Goal: Check status: Check status

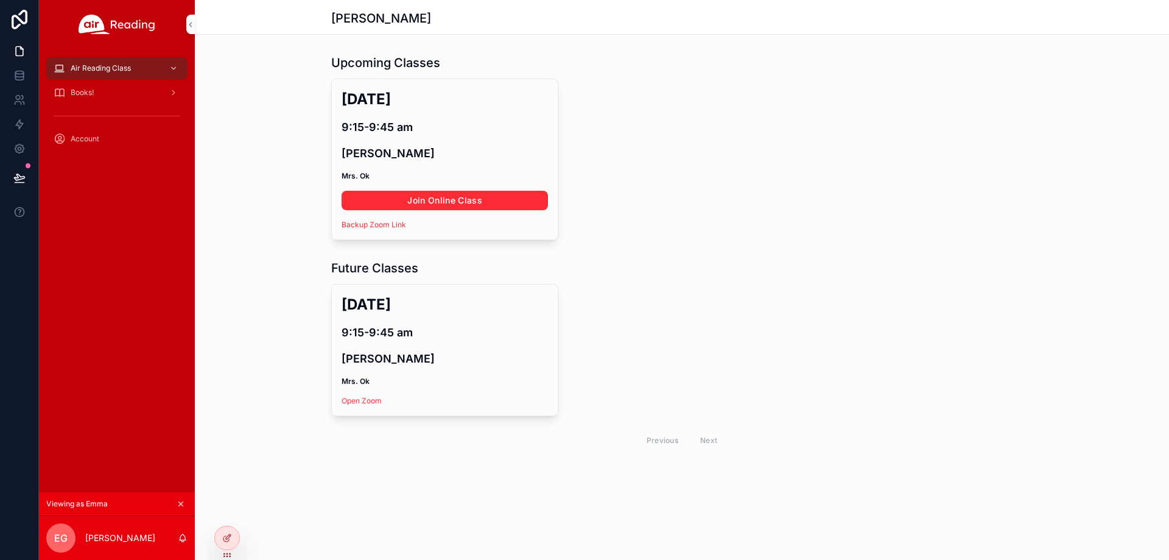
click at [186, 509] on button "scrollable content" at bounding box center [180, 503] width 13 height 13
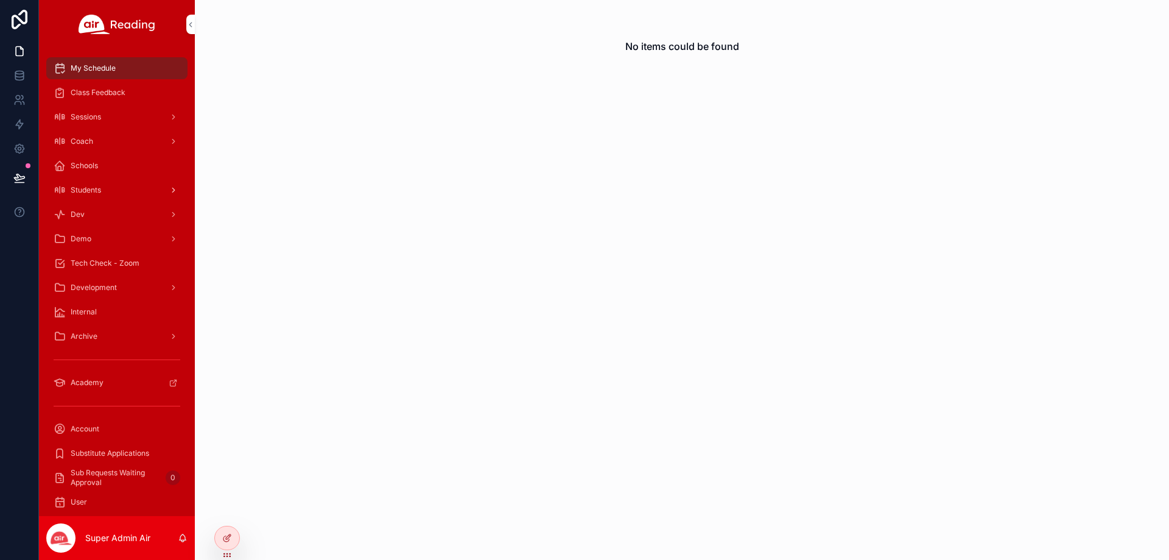
click at [90, 192] on span "Students" at bounding box center [86, 190] width 30 height 10
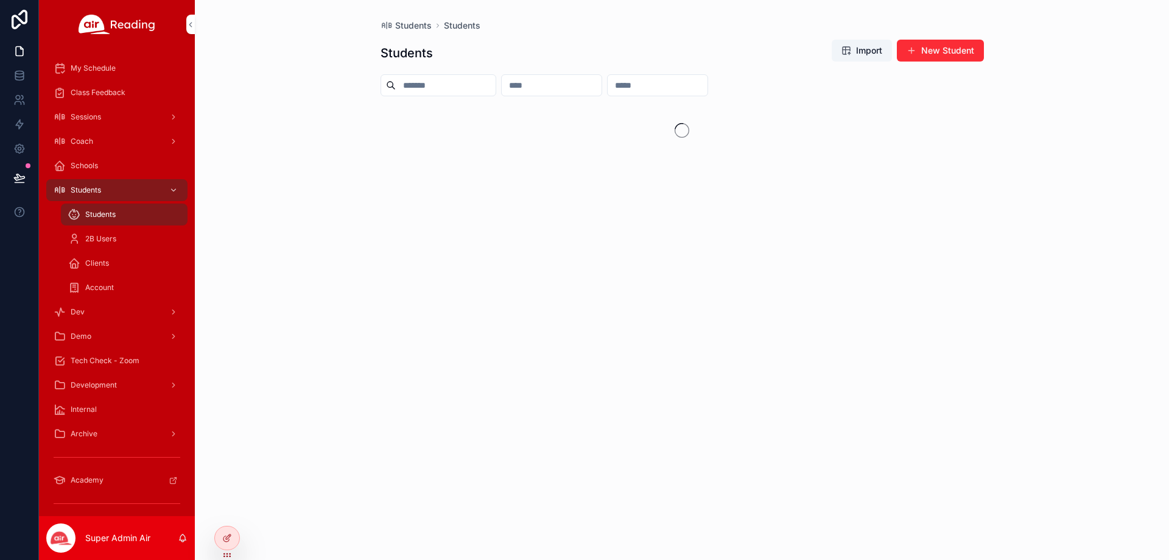
click at [708, 84] on input "scrollable content" at bounding box center [658, 85] width 100 height 17
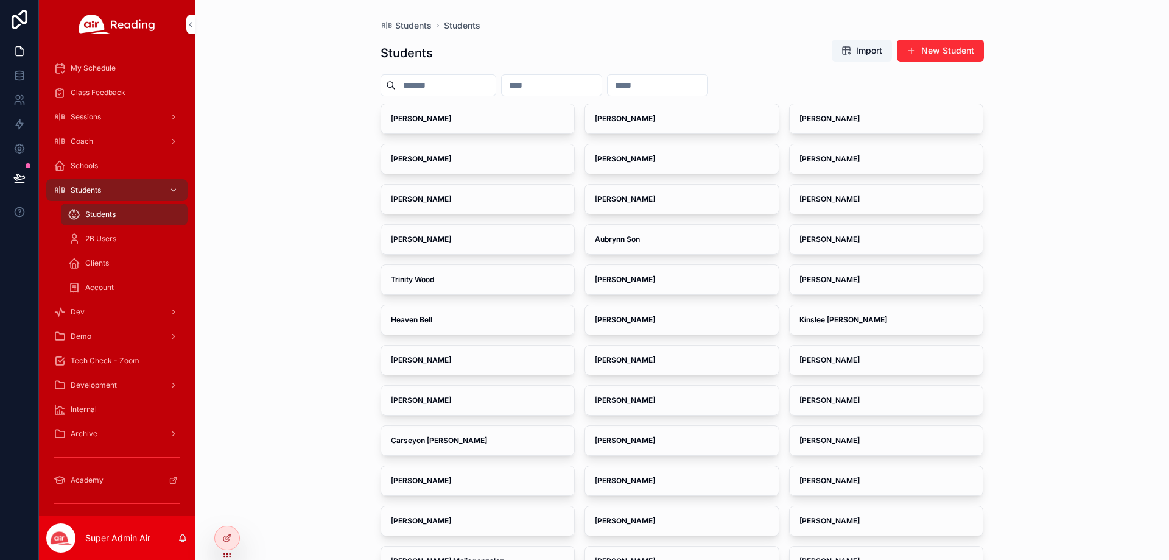
paste input "**********"
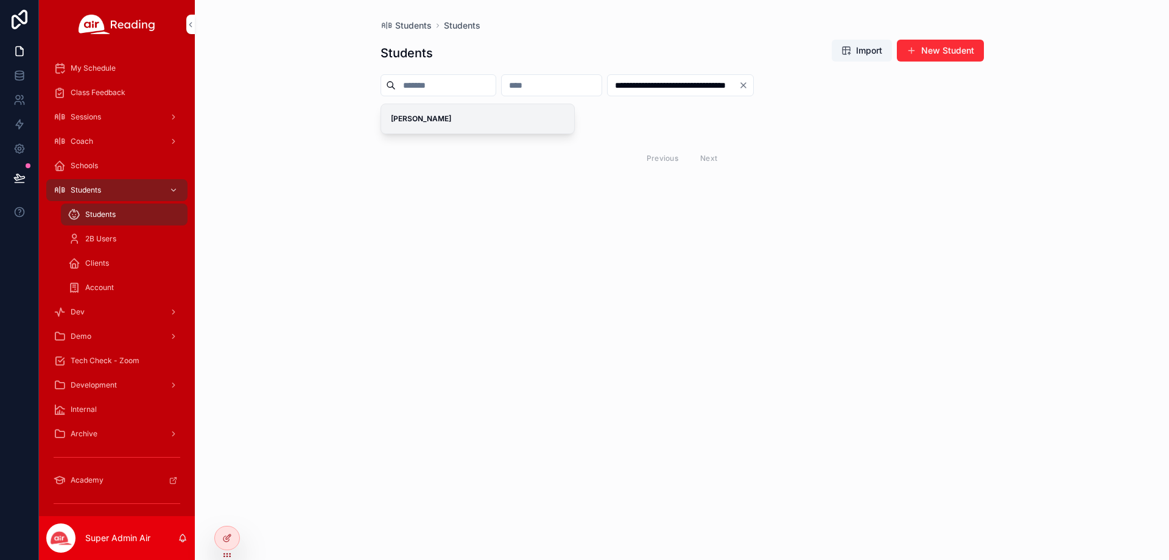
type input "**********"
click at [483, 127] on div "[PERSON_NAME]" at bounding box center [478, 118] width 194 height 29
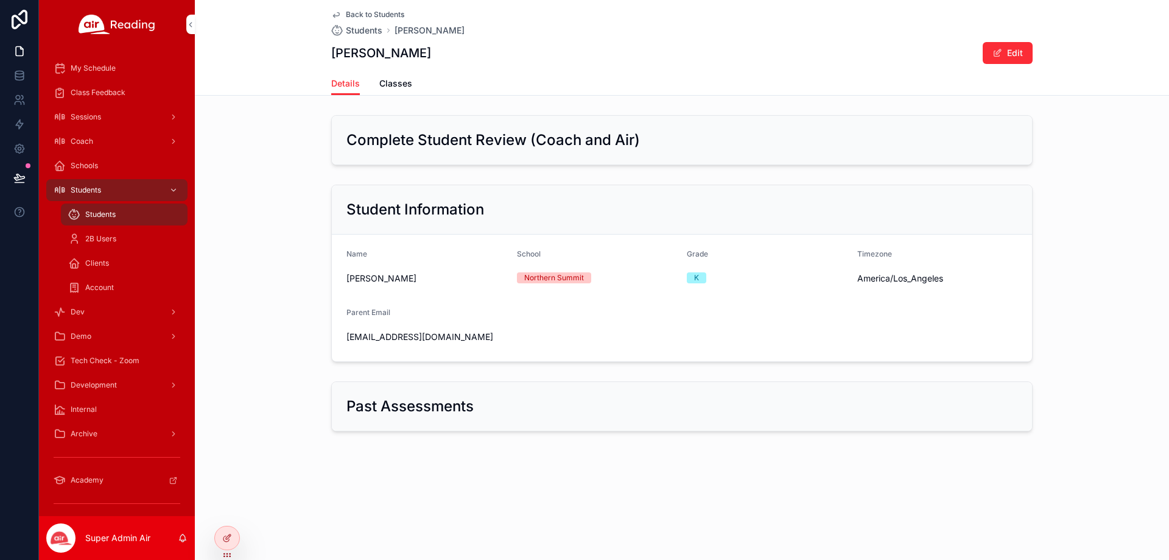
click at [401, 83] on span "Classes" at bounding box center [395, 83] width 33 height 12
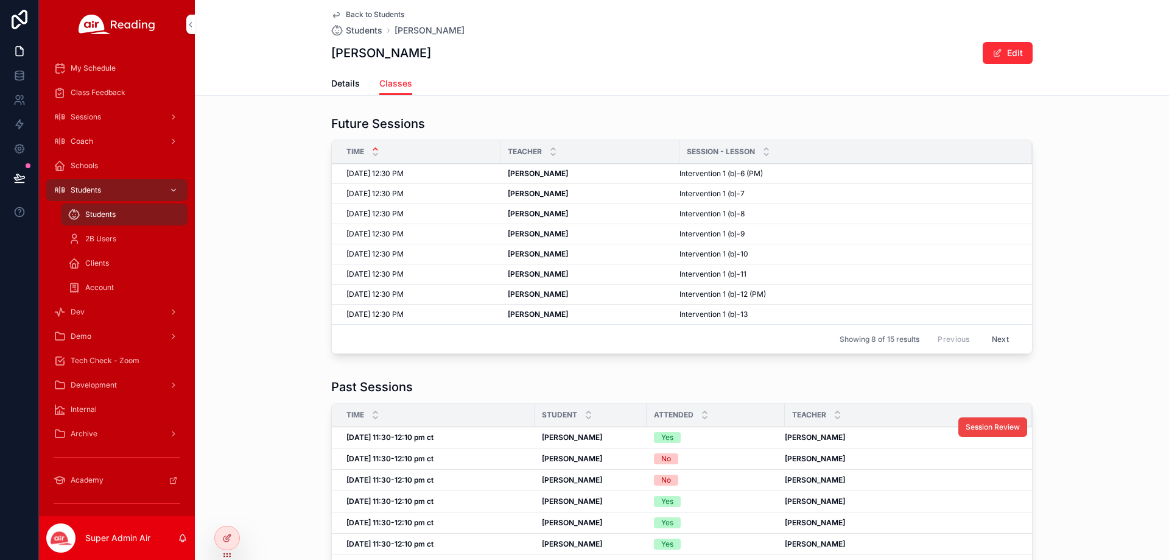
click at [700, 439] on div "Yes" at bounding box center [716, 437] width 124 height 11
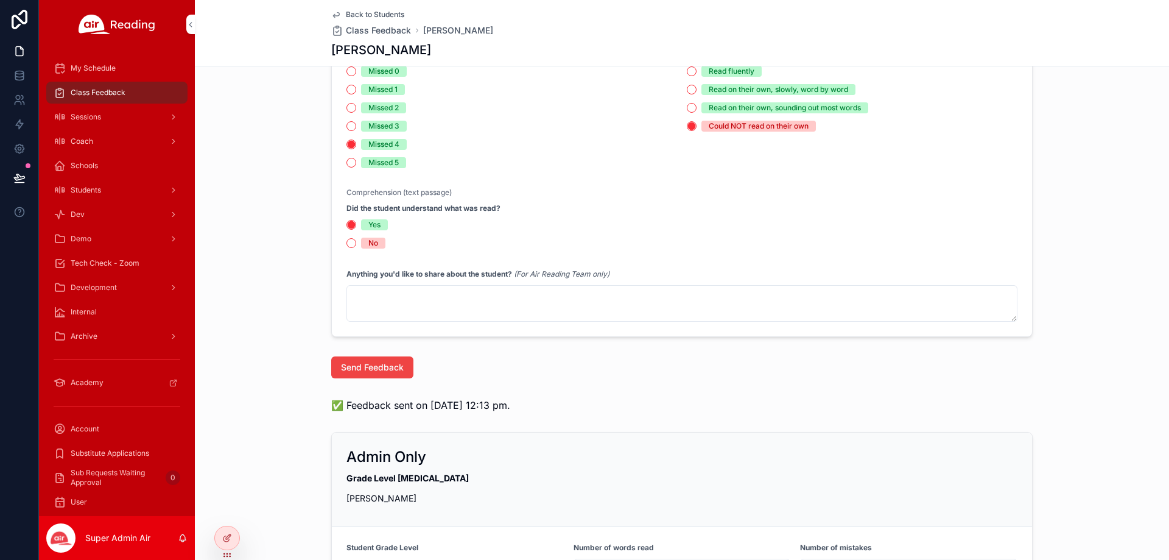
scroll to position [487, 0]
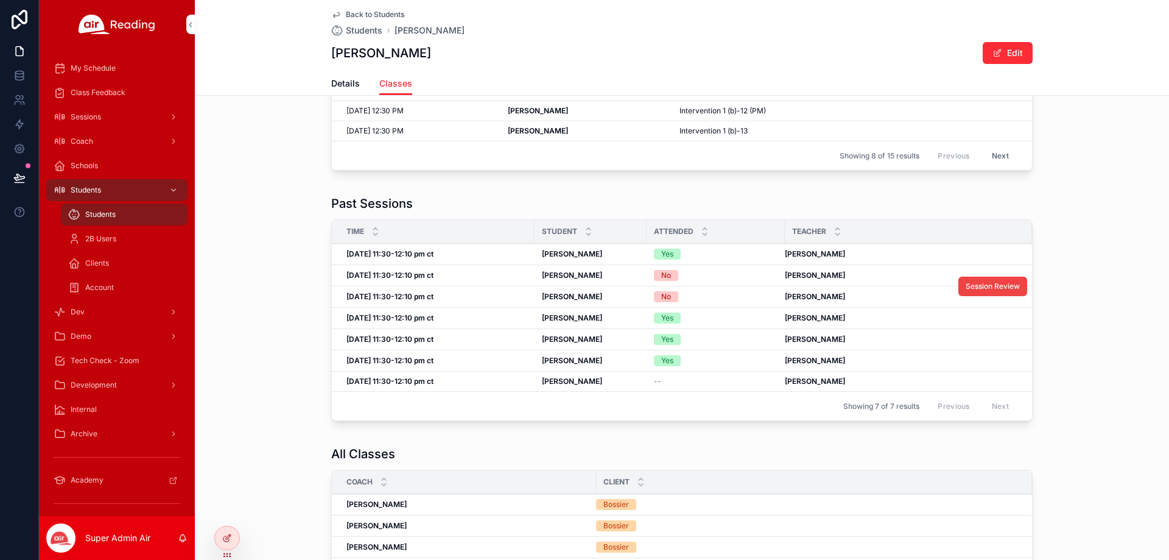
scroll to position [183, 0]
click at [719, 321] on div "Yes" at bounding box center [716, 318] width 124 height 11
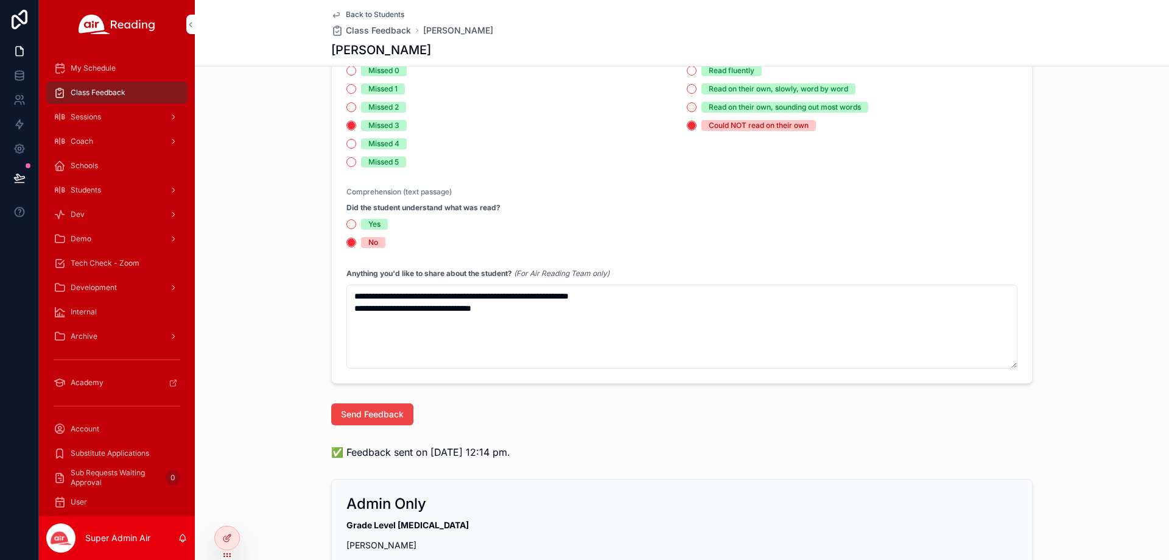
scroll to position [548, 0]
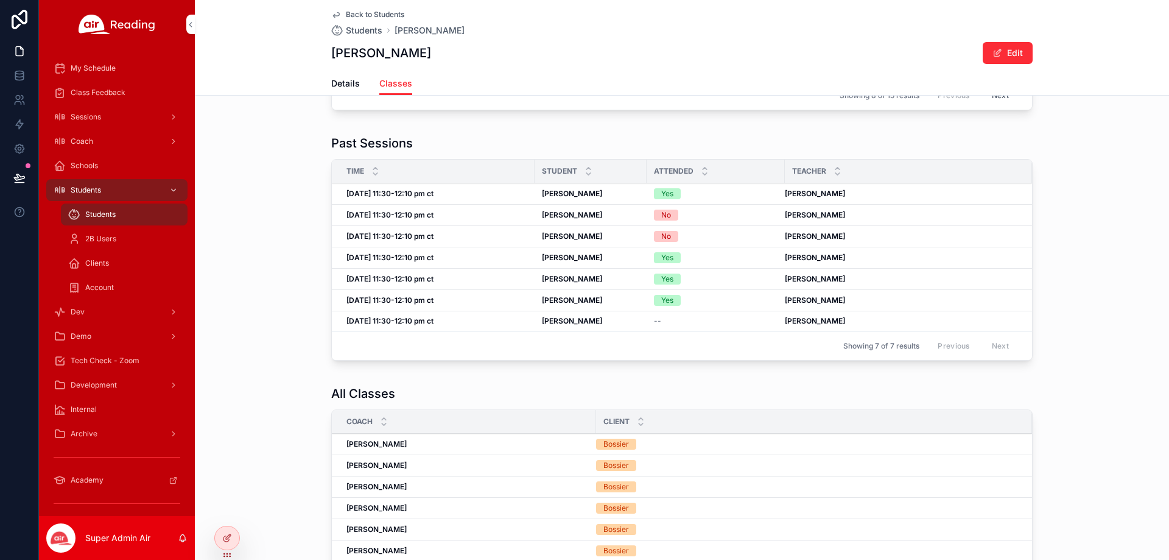
scroll to position [122, 0]
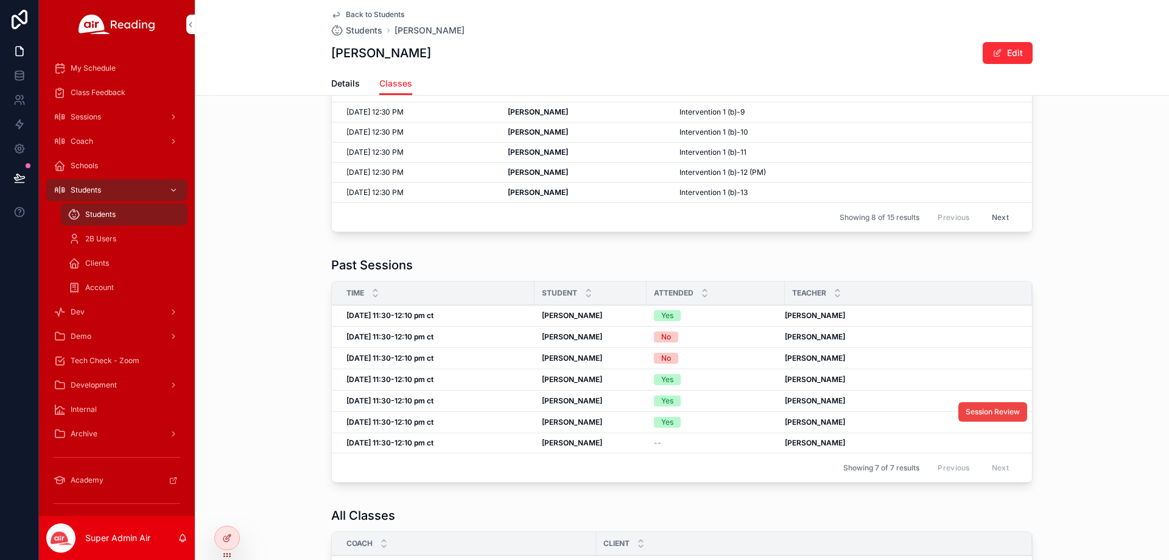
click at [680, 419] on div "Yes" at bounding box center [716, 422] width 124 height 11
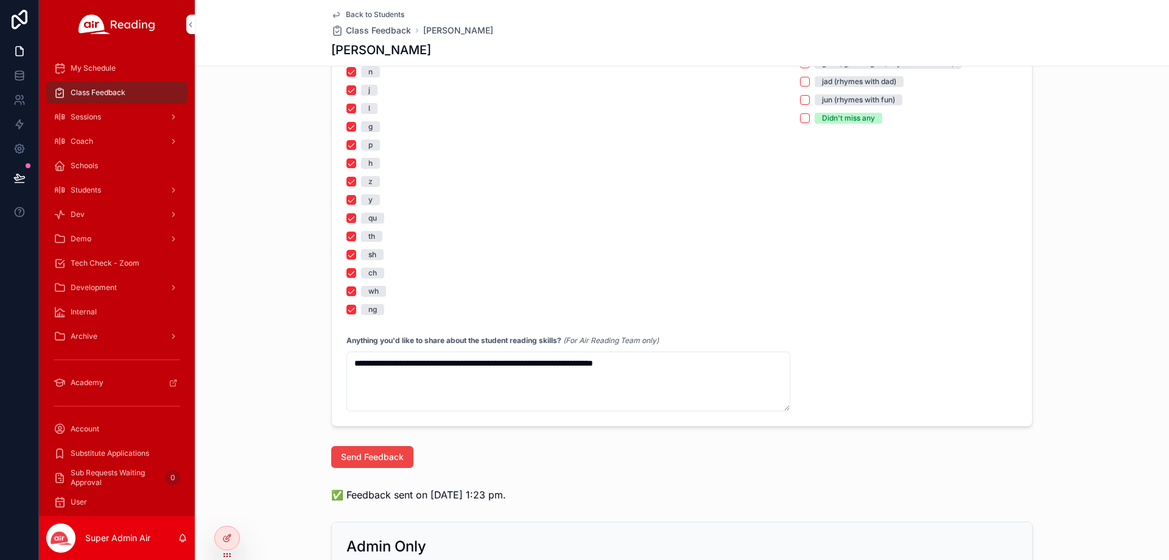
scroll to position [1096, 0]
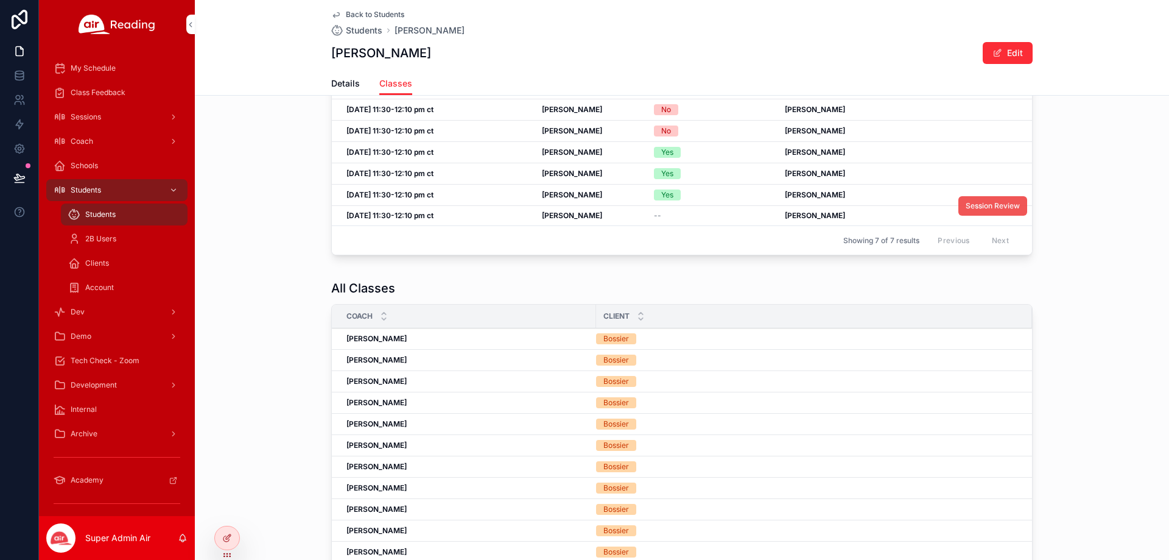
scroll to position [236, 0]
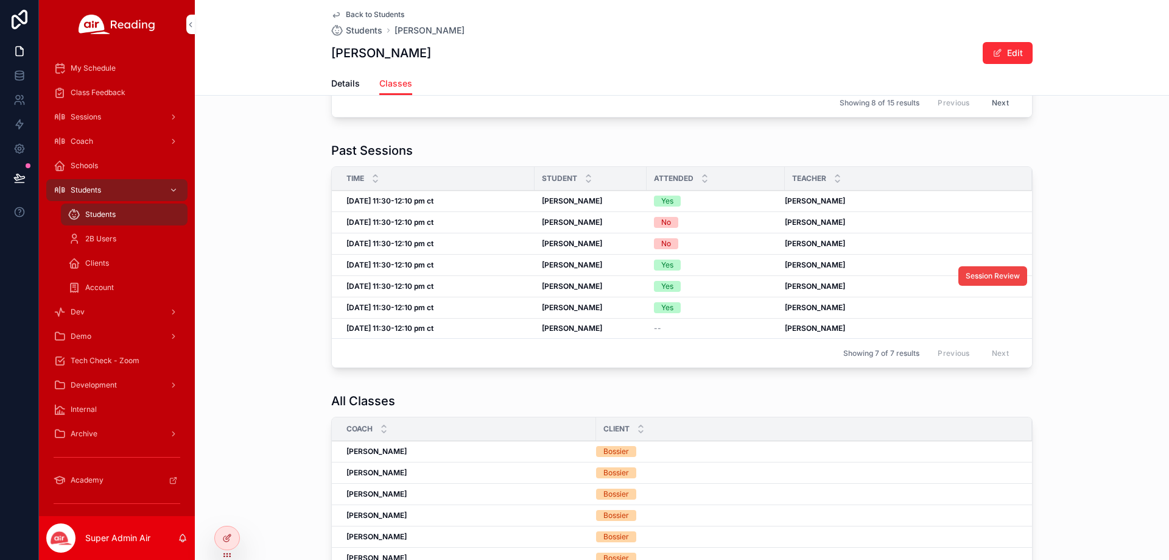
click at [738, 287] on div "Yes" at bounding box center [716, 286] width 124 height 11
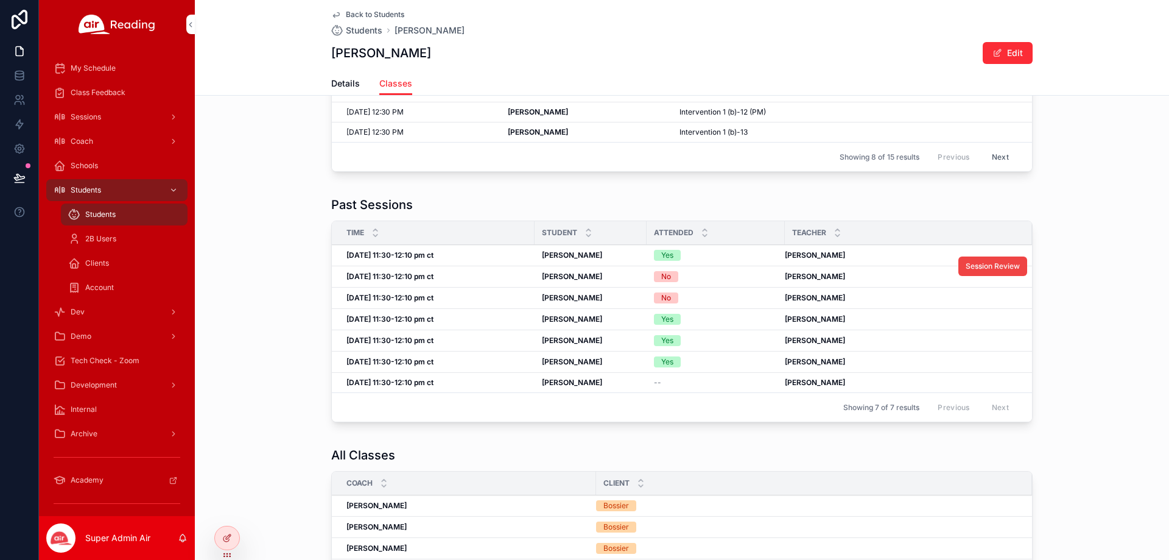
scroll to position [183, 0]
click at [697, 321] on div "Yes" at bounding box center [716, 318] width 124 height 11
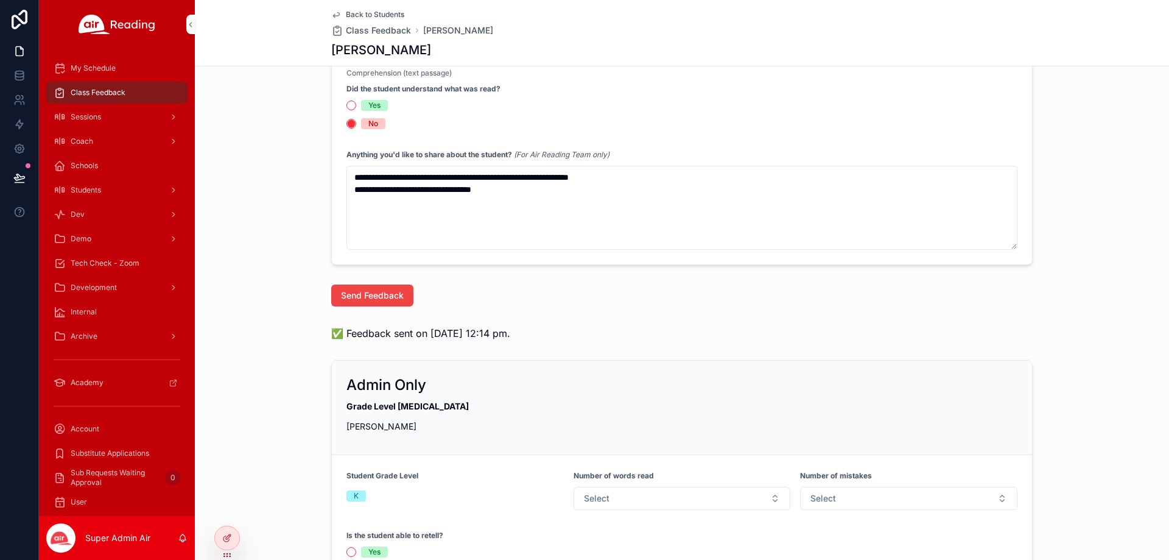
scroll to position [598, 0]
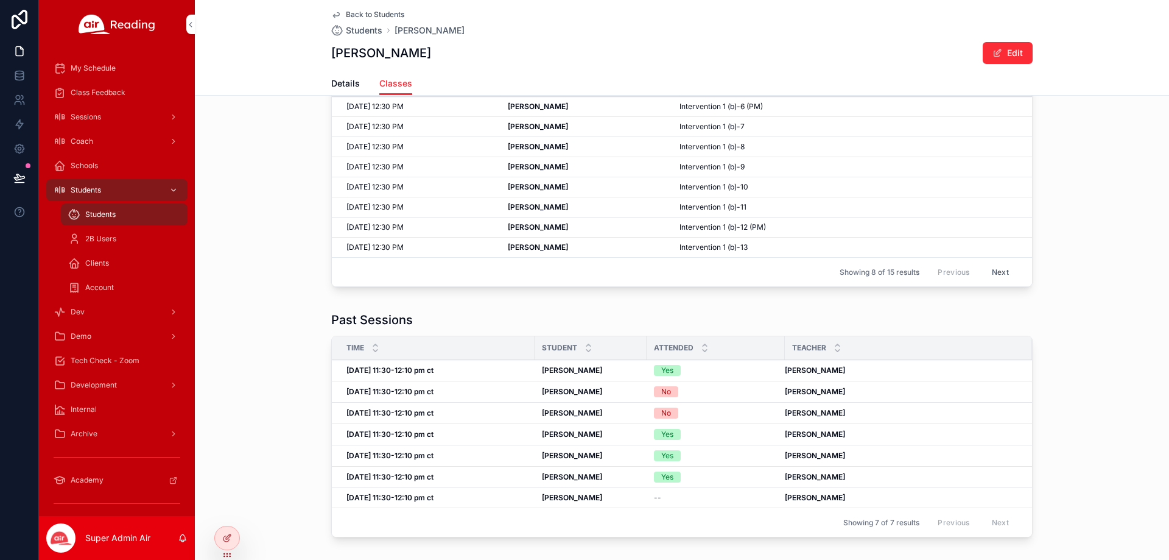
scroll to position [50, 0]
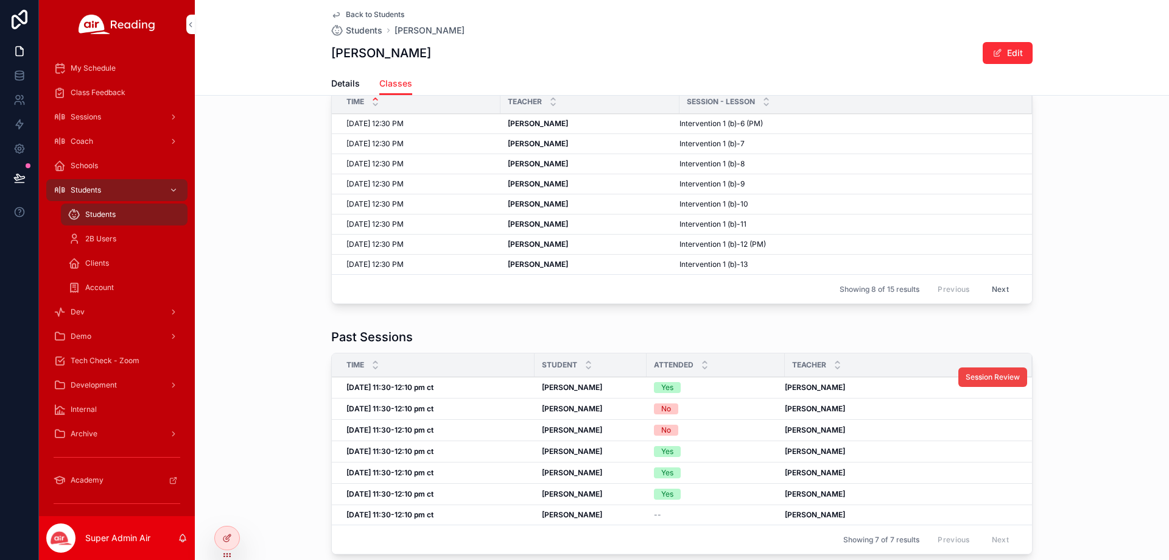
click at [732, 390] on div "Yes" at bounding box center [716, 387] width 124 height 11
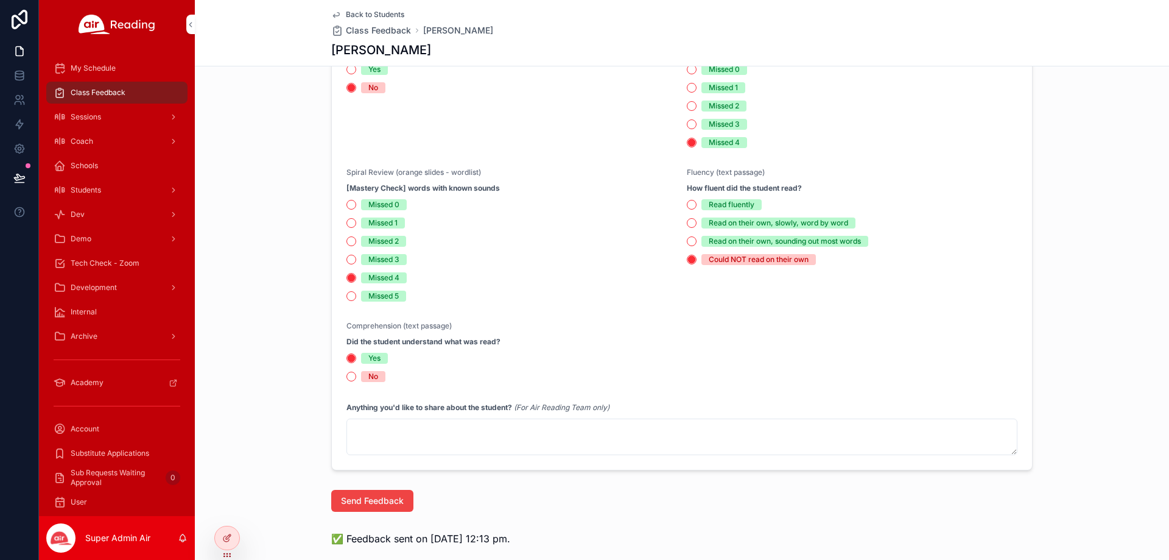
scroll to position [354, 0]
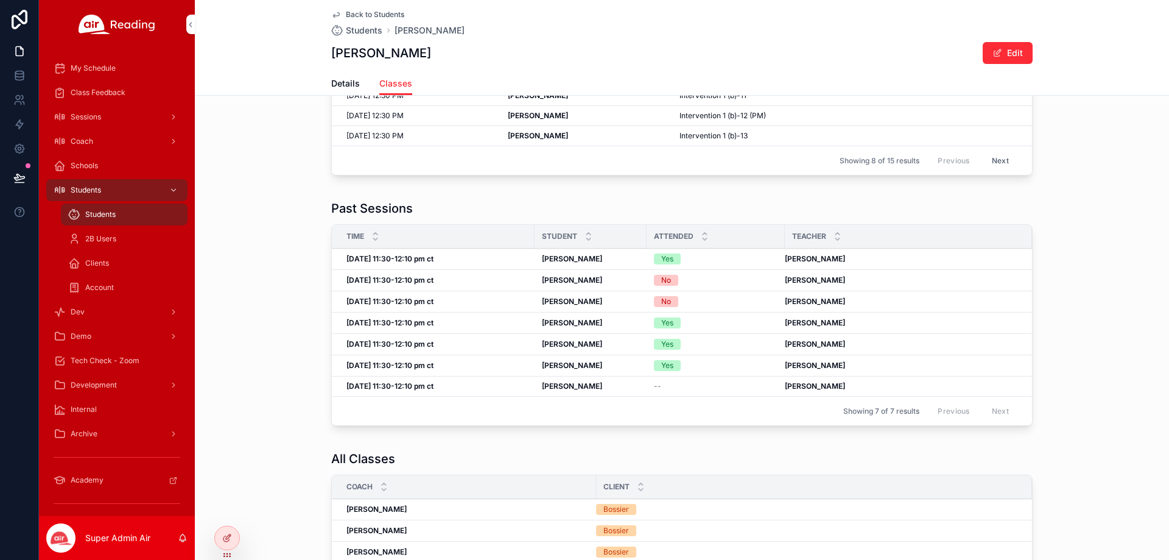
scroll to position [172, 0]
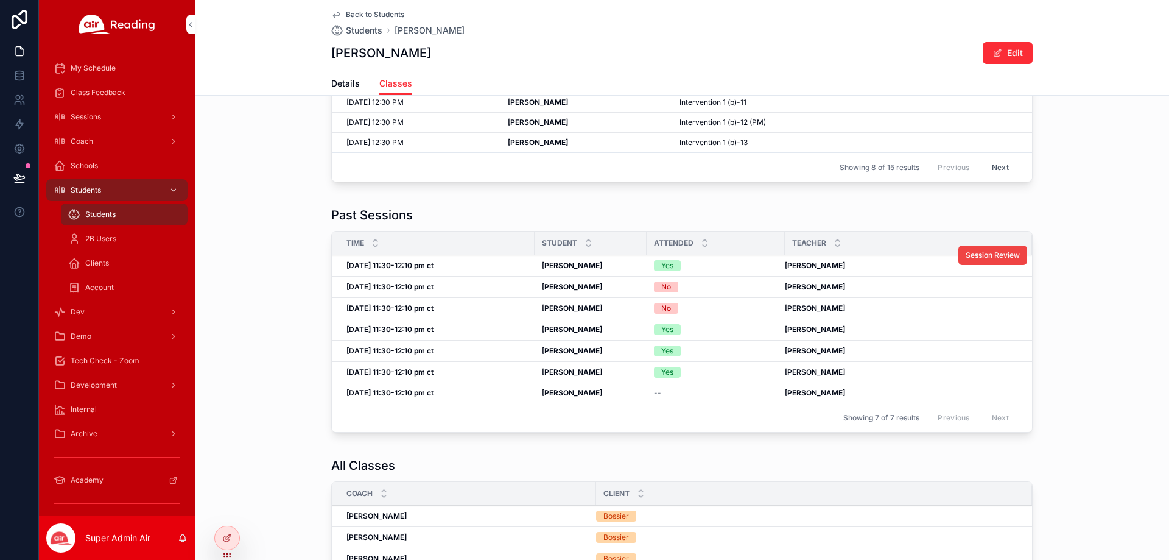
click at [737, 266] on div "Yes" at bounding box center [716, 265] width 124 height 11
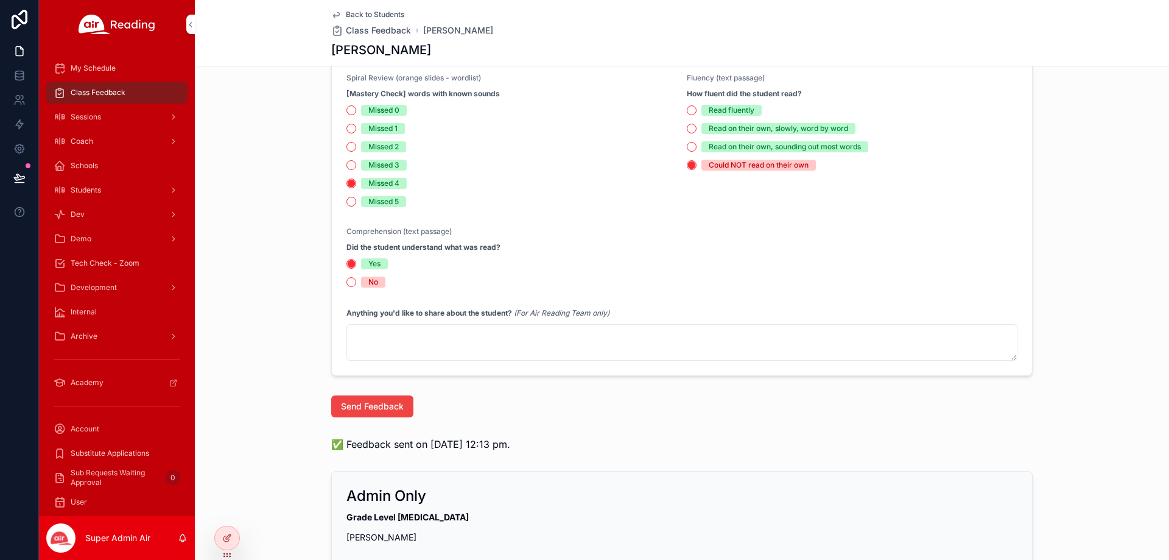
scroll to position [476, 0]
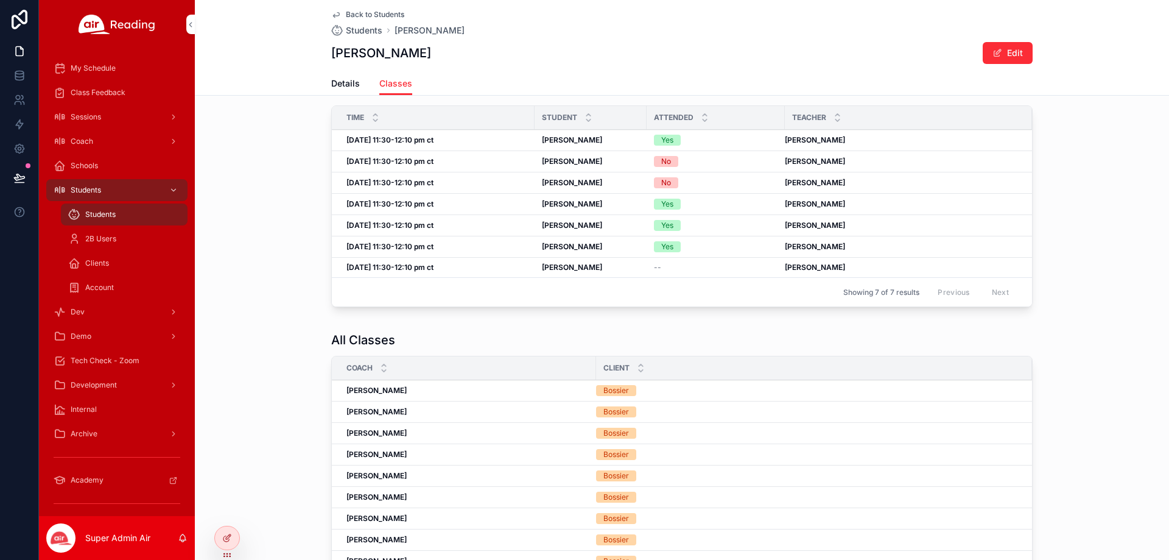
scroll to position [294, 0]
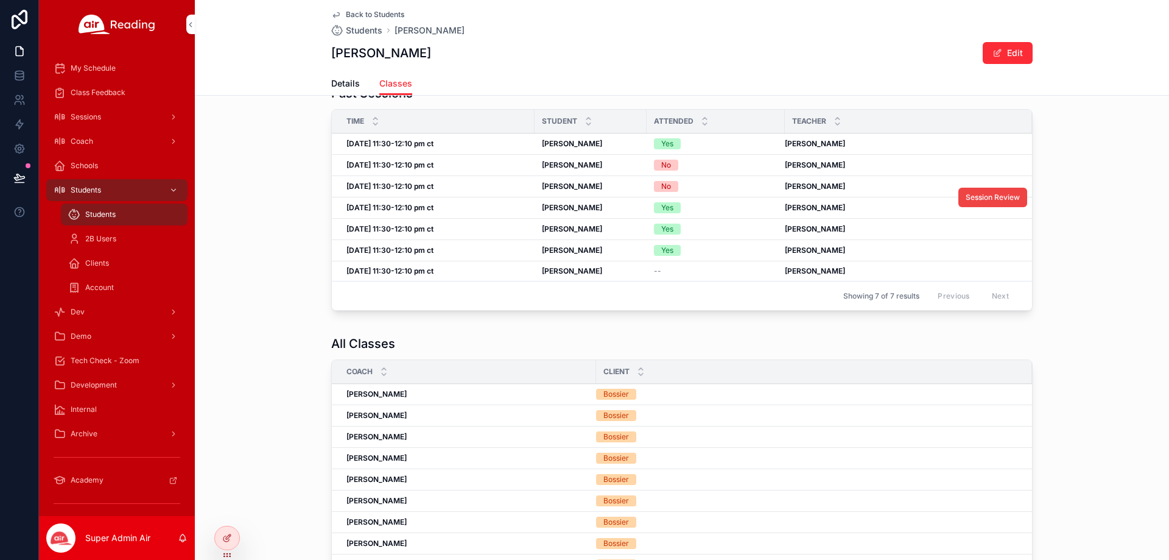
click at [698, 213] on div "Yes" at bounding box center [716, 207] width 124 height 11
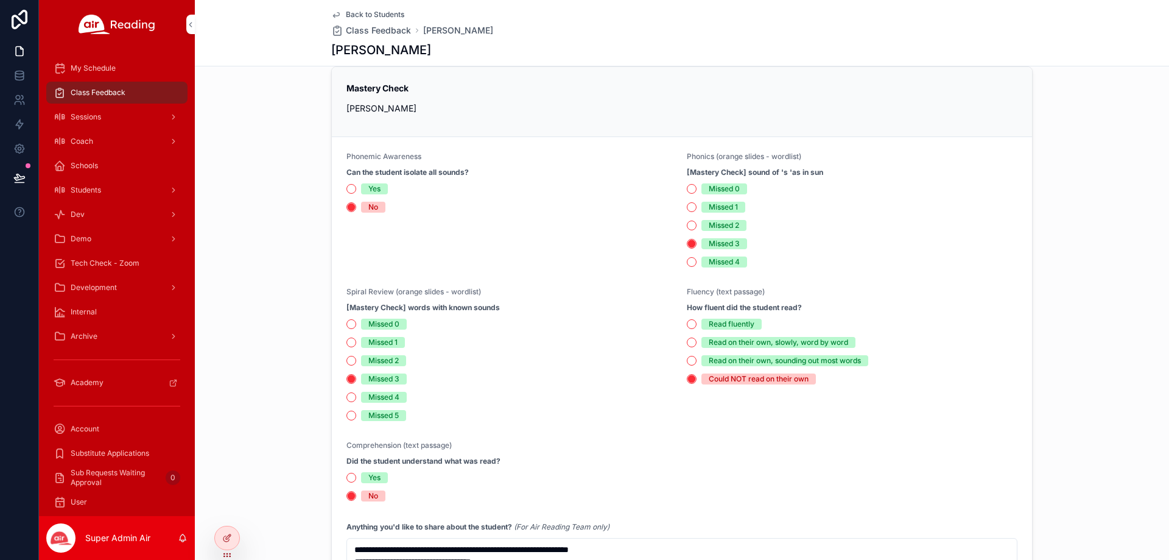
scroll to position [233, 0]
